Goal: Obtain resource: Download file/media

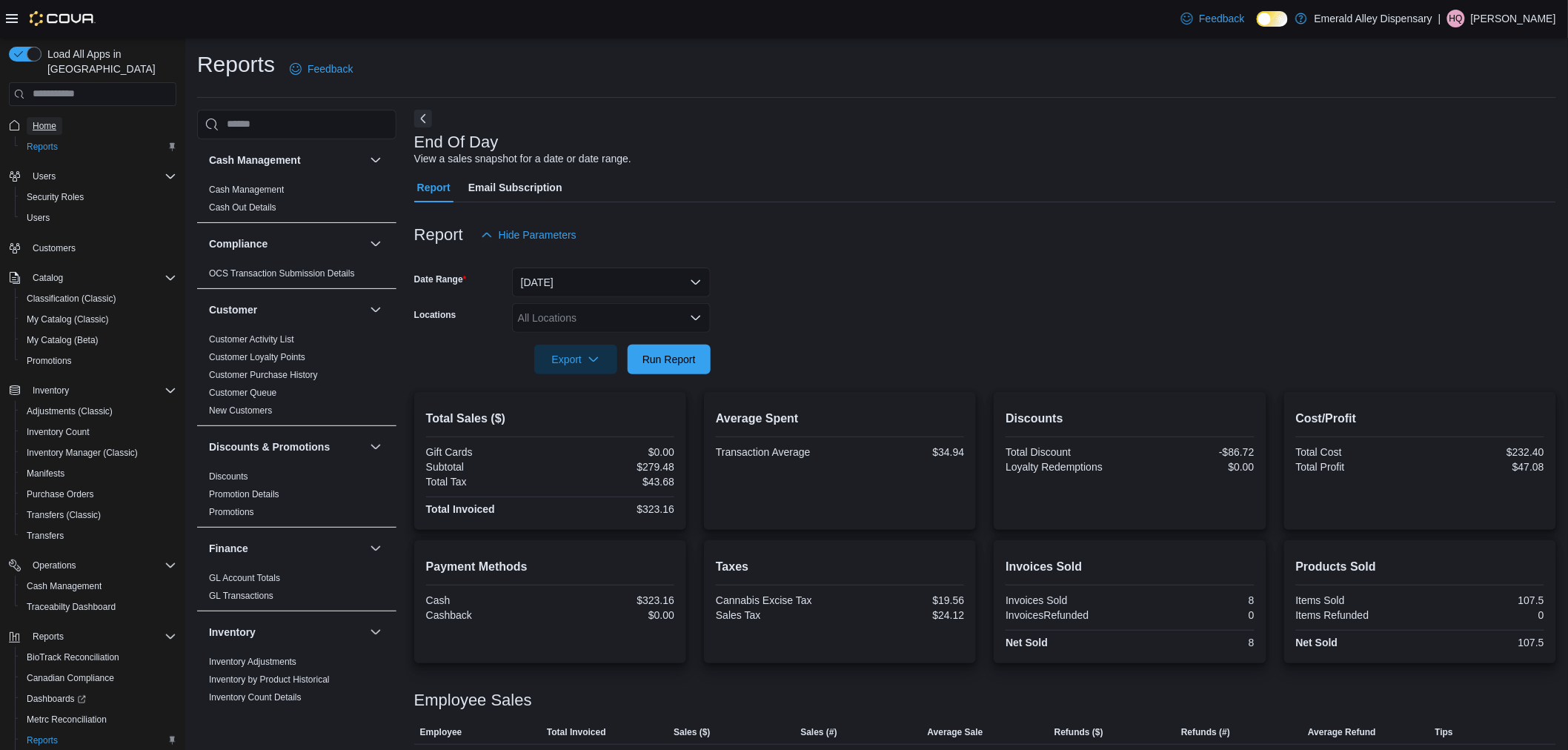
click at [52, 120] on span "Home" at bounding box center [44, 125] width 24 height 11
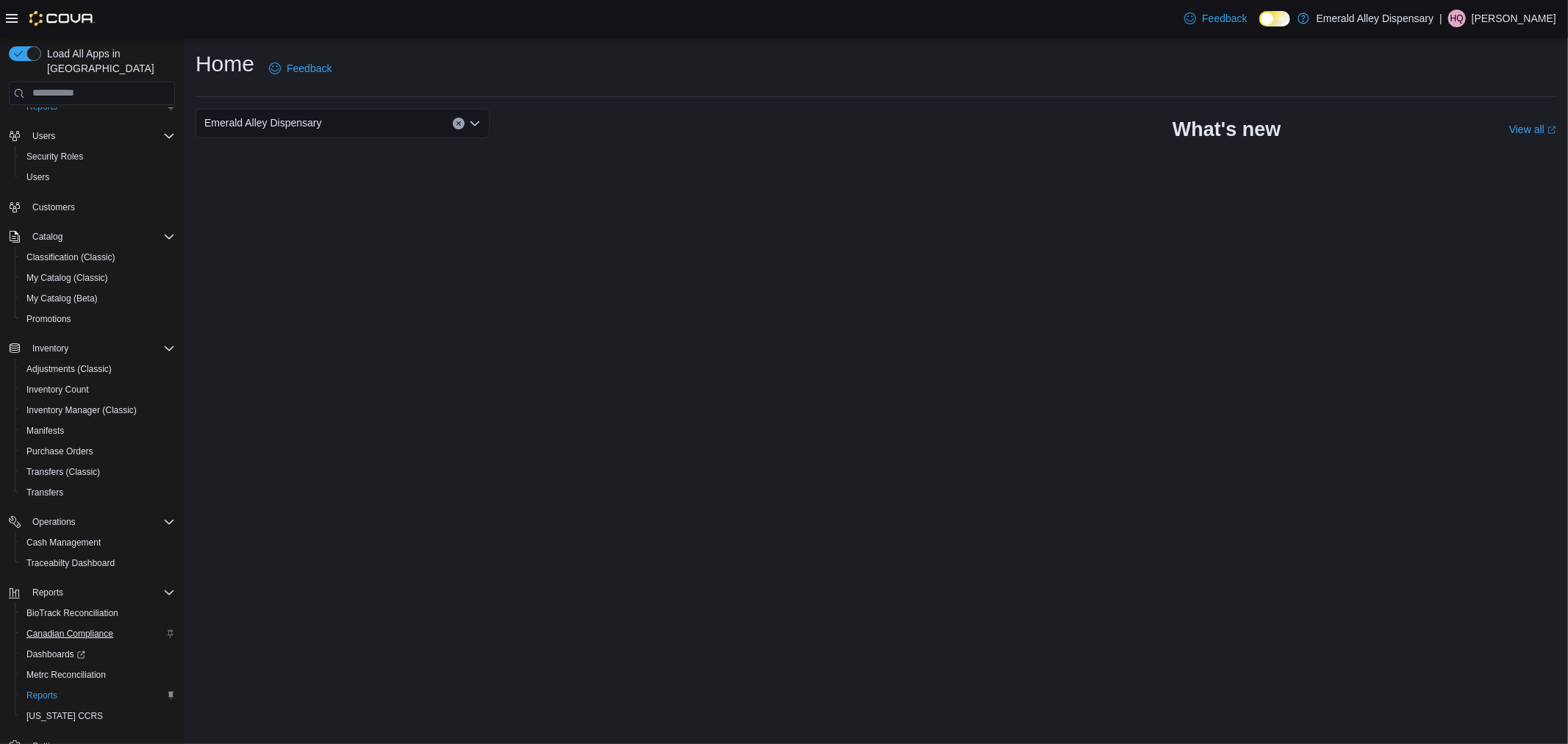
scroll to position [60, 0]
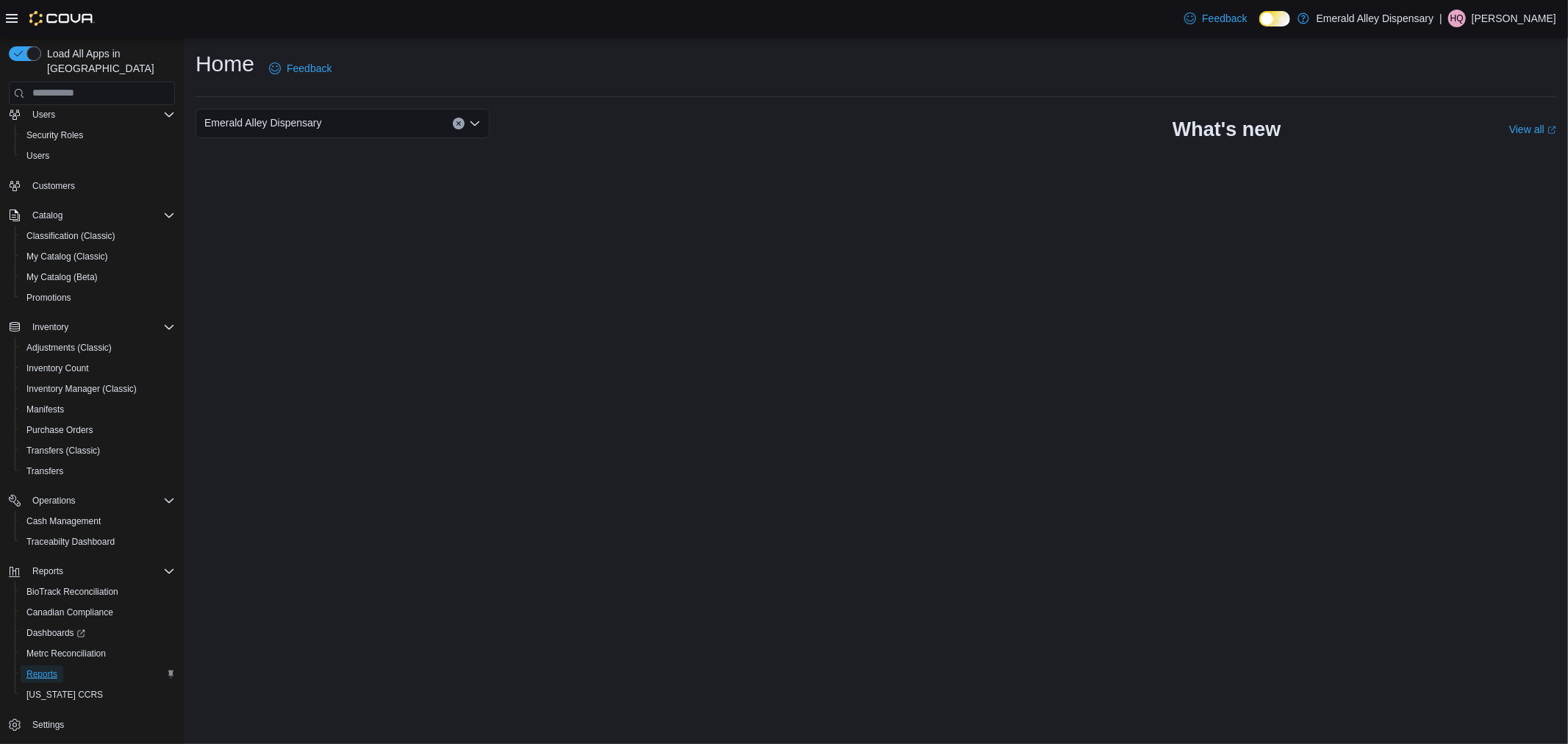
click at [62, 666] on link "Reports" at bounding box center [41, 674] width 42 height 18
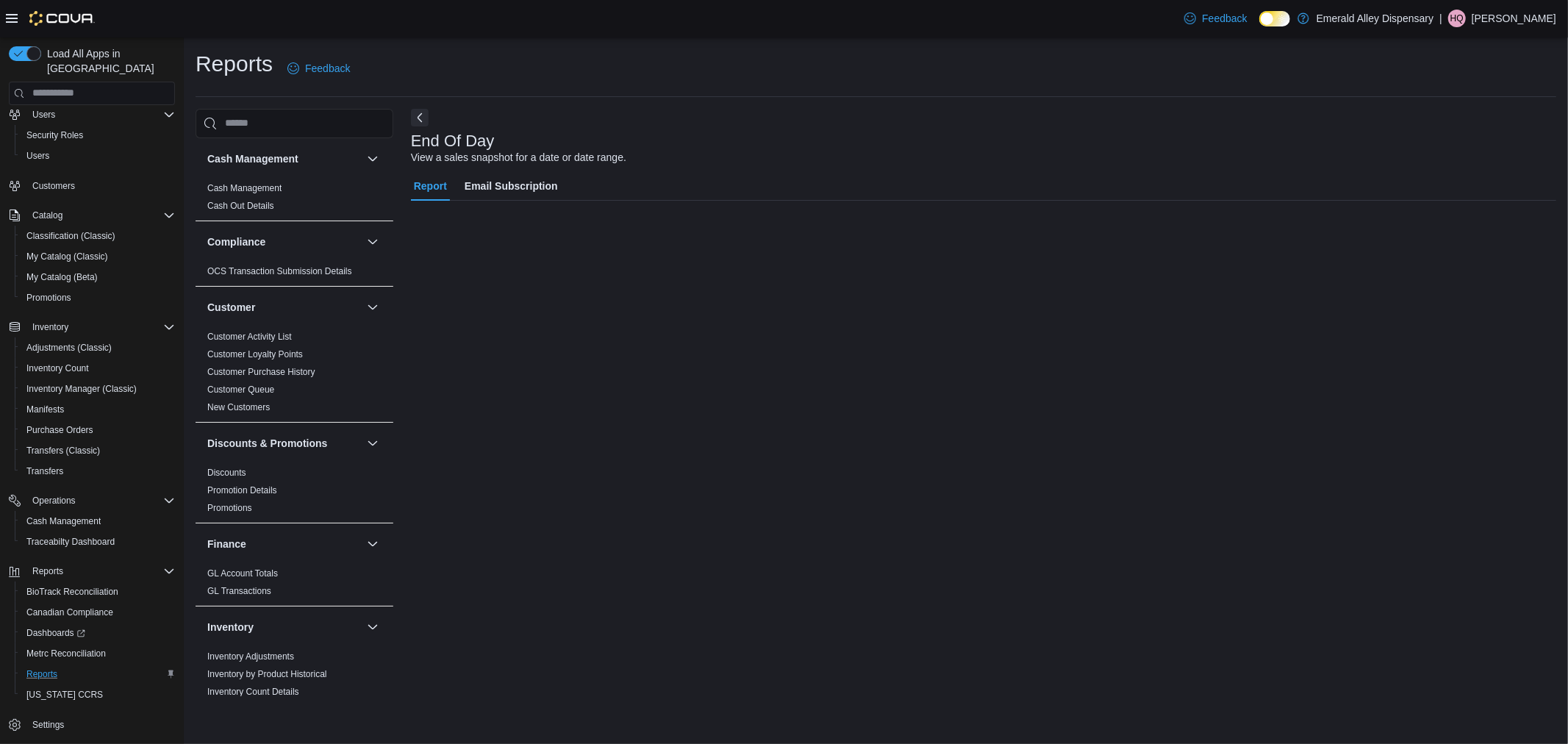
scroll to position [9, 0]
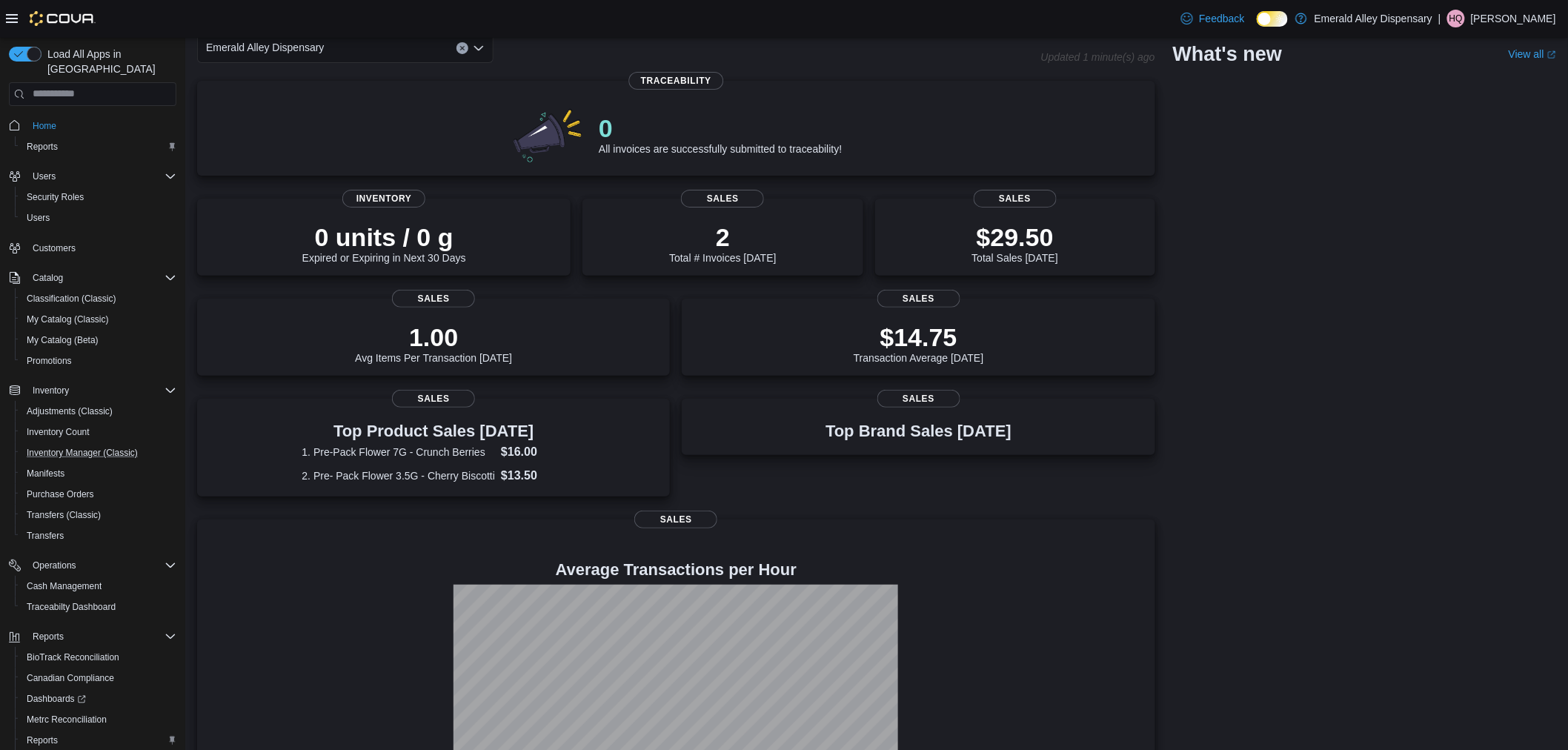
scroll to position [163, 0]
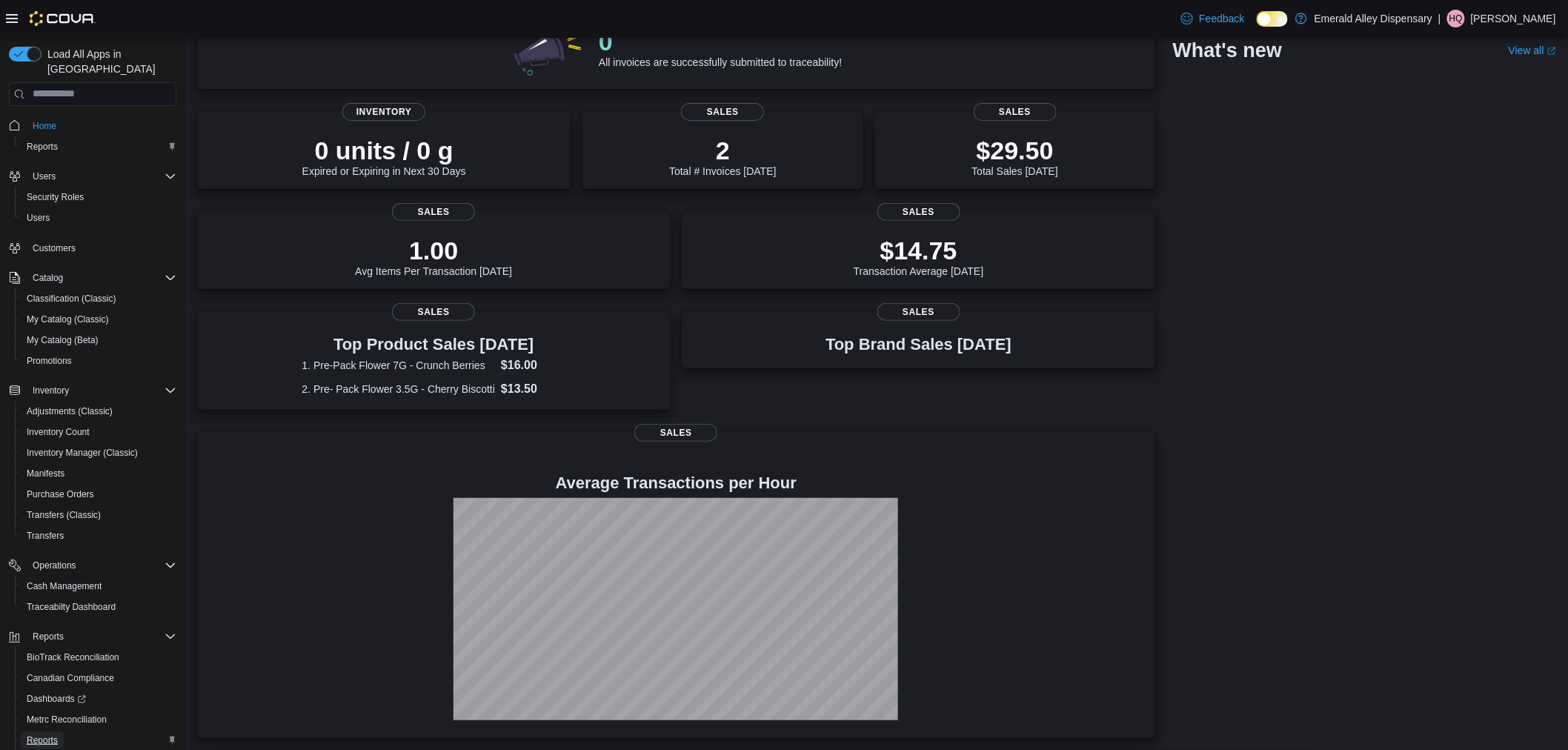
click at [62, 732] on link "Reports" at bounding box center [42, 741] width 43 height 18
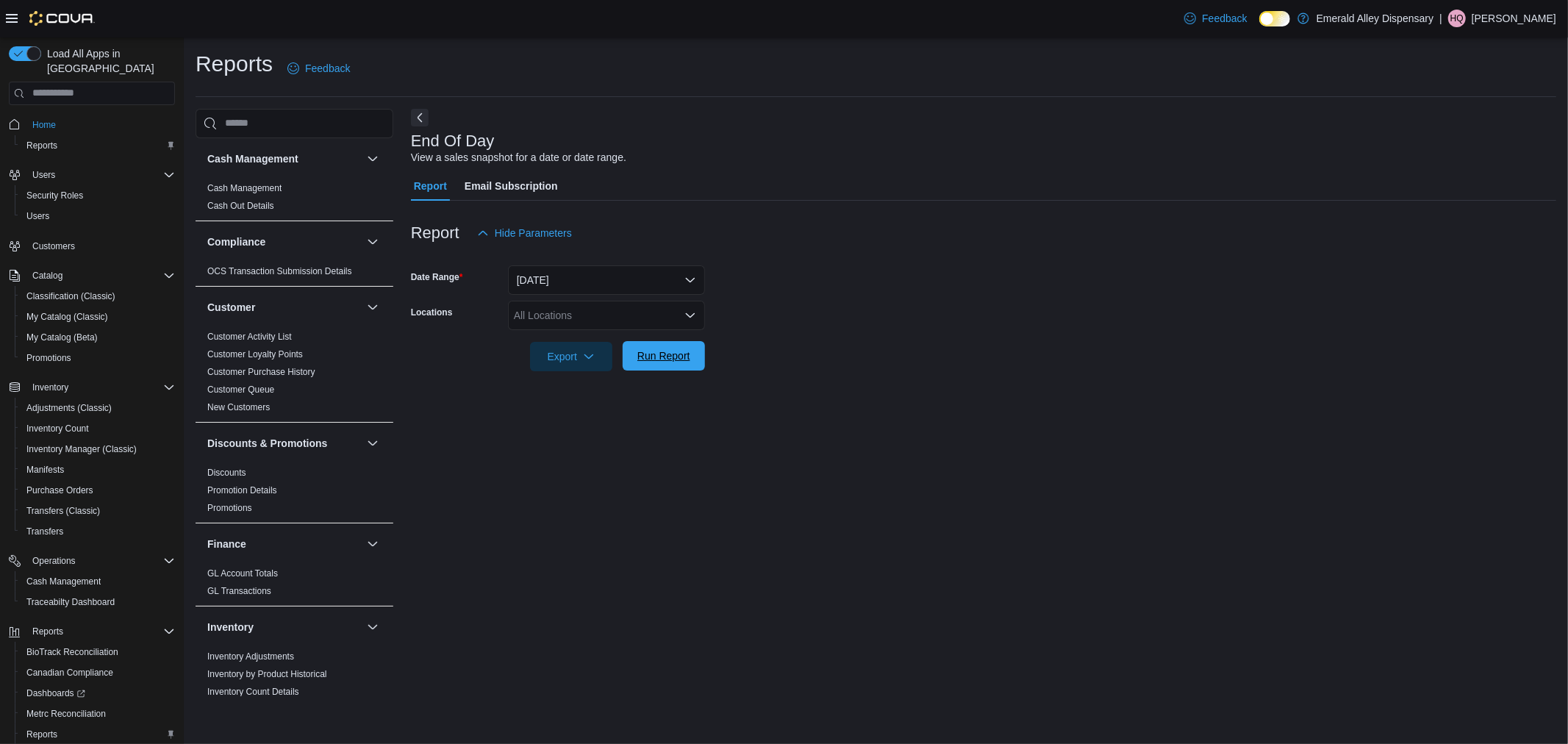
click at [671, 357] on span "Run Report" at bounding box center [664, 356] width 53 height 15
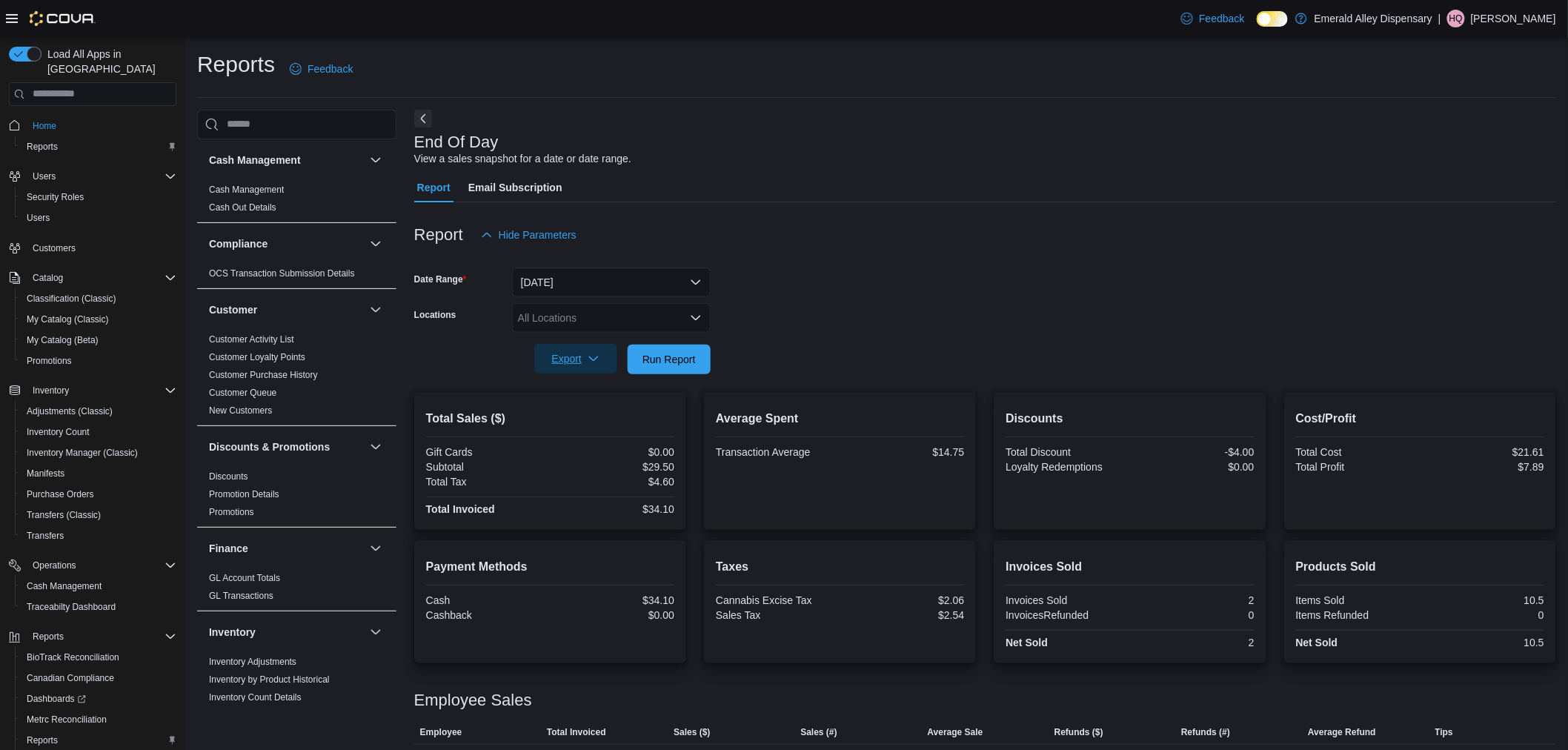
click at [595, 357] on icon "button" at bounding box center [593, 359] width 11 height 11
click at [569, 409] on button "Export to Pdf" at bounding box center [577, 418] width 84 height 29
click at [47, 138] on span "Reports" at bounding box center [42, 146] width 31 height 18
click at [39, 120] on span "Home" at bounding box center [44, 125] width 24 height 11
